Goal: Navigation & Orientation: Find specific page/section

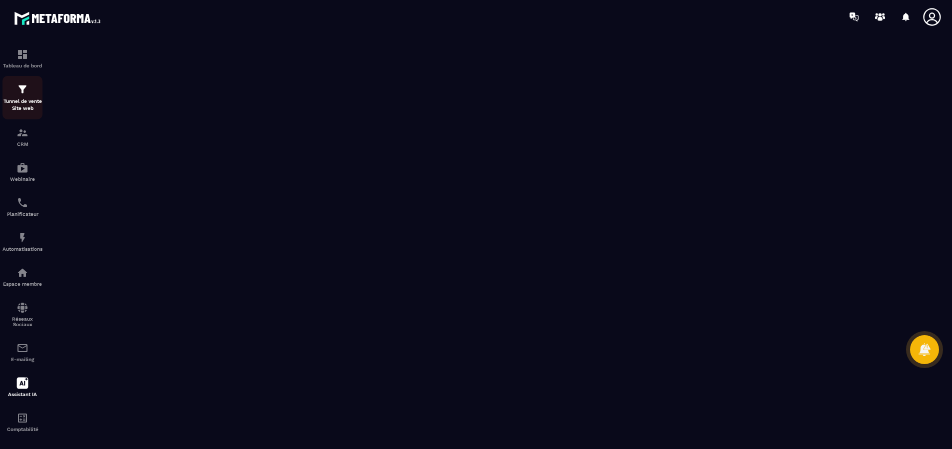
click at [23, 95] on div "Tunnel de vente Site web" at bounding box center [22, 97] width 40 height 28
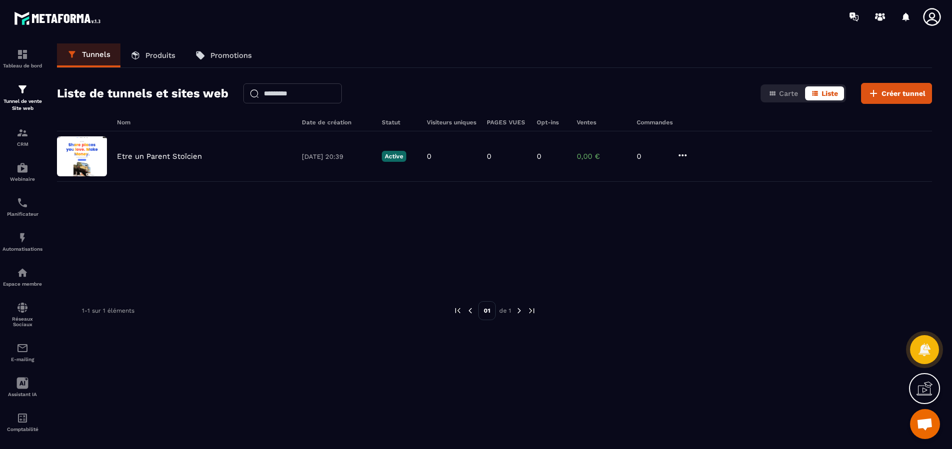
click at [149, 58] on p "Produits" at bounding box center [160, 55] width 30 height 9
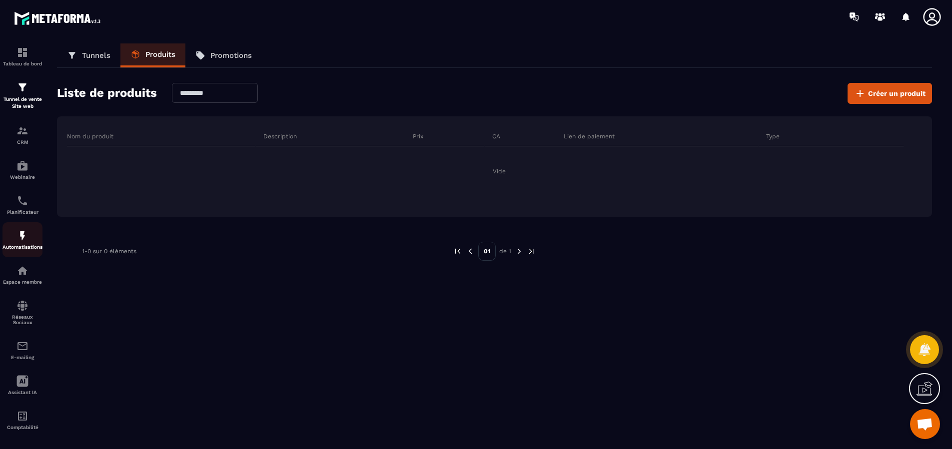
scroll to position [0, 0]
click at [27, 274] on img at bounding box center [22, 272] width 12 height 12
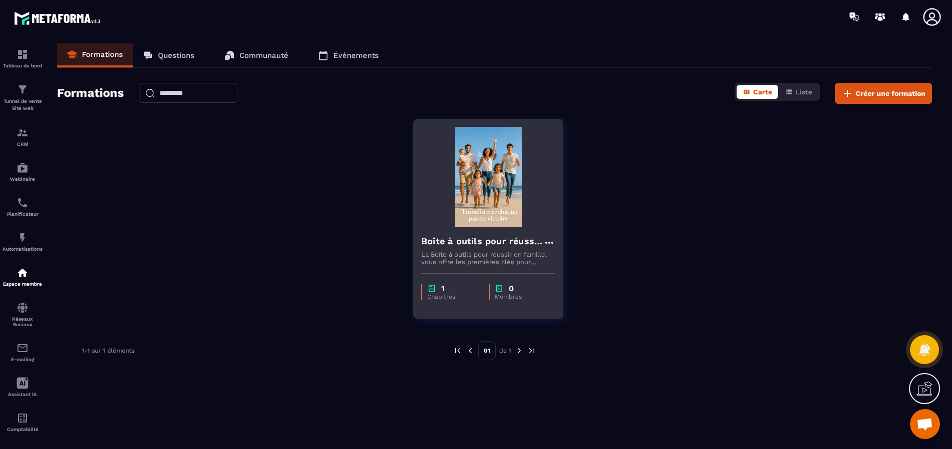
click at [479, 257] on p "La Boîte à outils pour réussir en famille, vous offre les premières clés pour a…" at bounding box center [488, 258] width 134 height 15
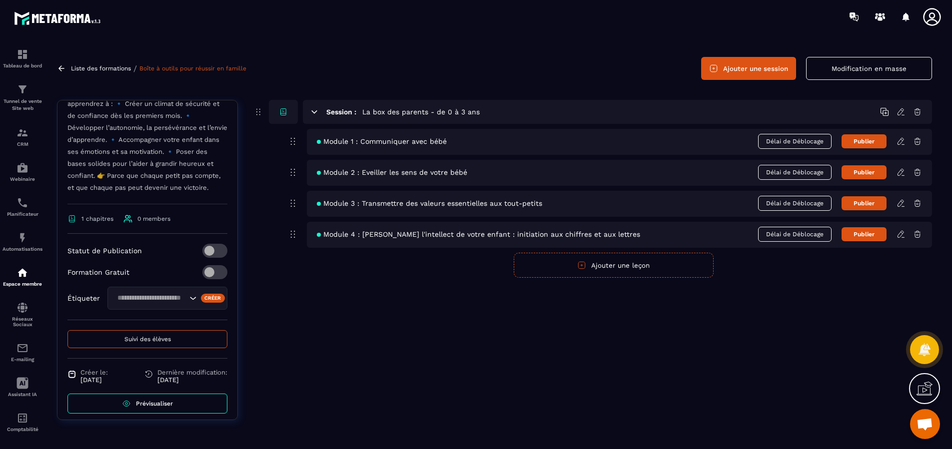
scroll to position [26, 0]
click at [181, 402] on link "Prévisualiser" at bounding box center [147, 404] width 160 height 20
click at [928, 392] on icon at bounding box center [924, 389] width 16 height 16
click at [711, 294] on icon at bounding box center [708, 294] width 12 height 12
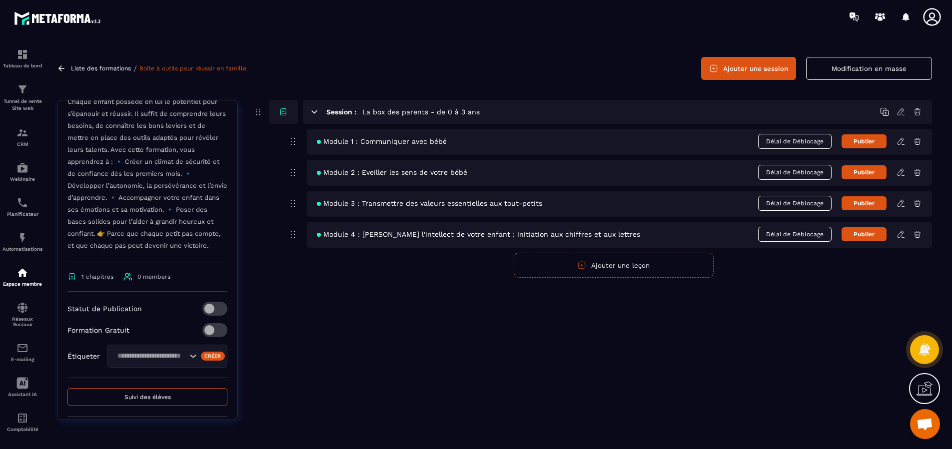
scroll to position [249, 0]
click at [65, 69] on icon at bounding box center [61, 68] width 9 height 9
